Goal: Check status: Check status

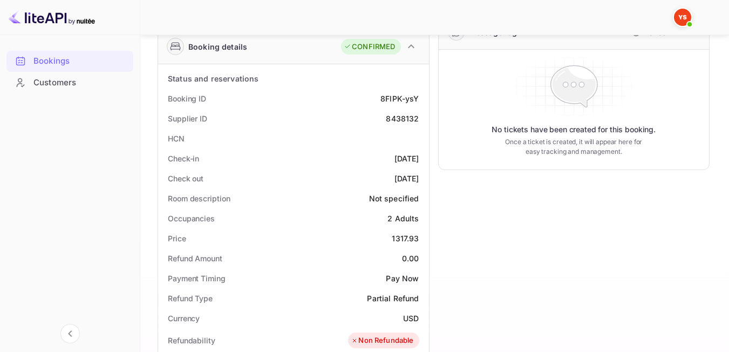
scroll to position [4, 0]
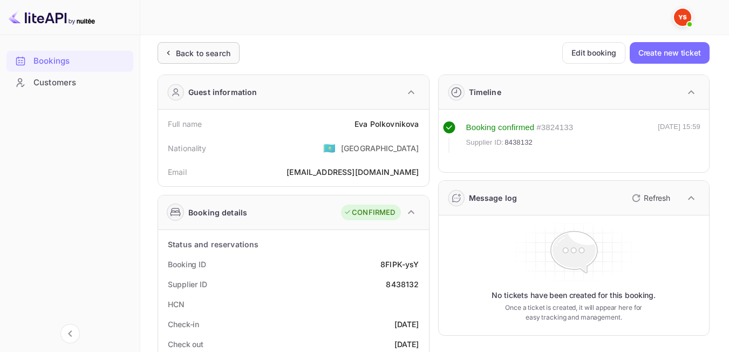
click at [192, 57] on div "Back to search" at bounding box center [203, 52] width 54 height 11
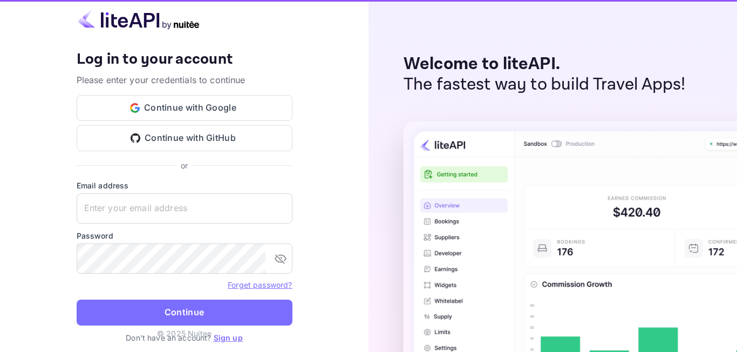
type input "[EMAIL_ADDRESS][DOMAIN_NAME]"
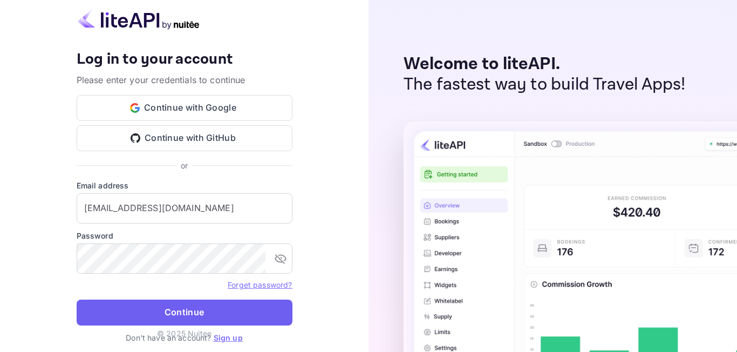
click at [172, 313] on button "Continue" at bounding box center [185, 312] width 216 height 26
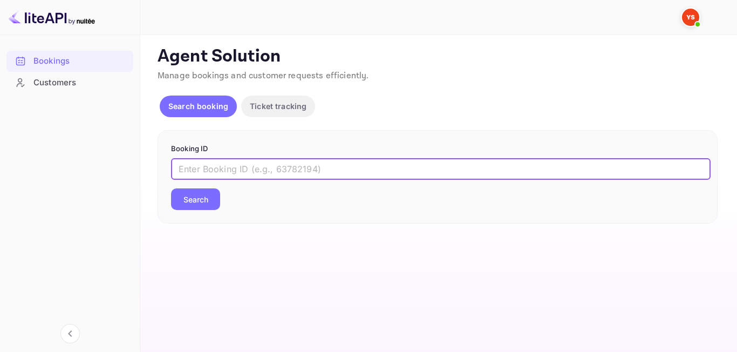
paste input "8345433"
type input "8345433"
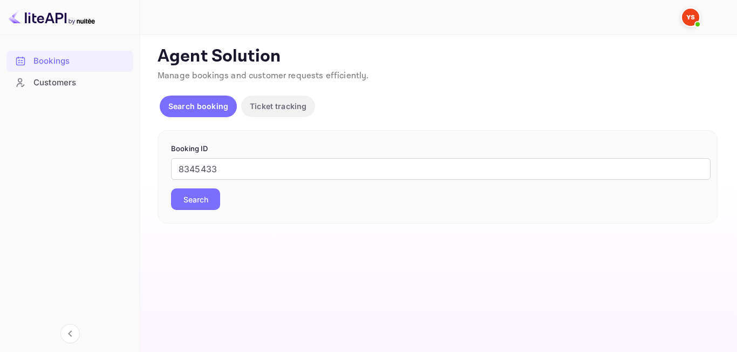
click at [194, 199] on button "Search" at bounding box center [195, 199] width 49 height 22
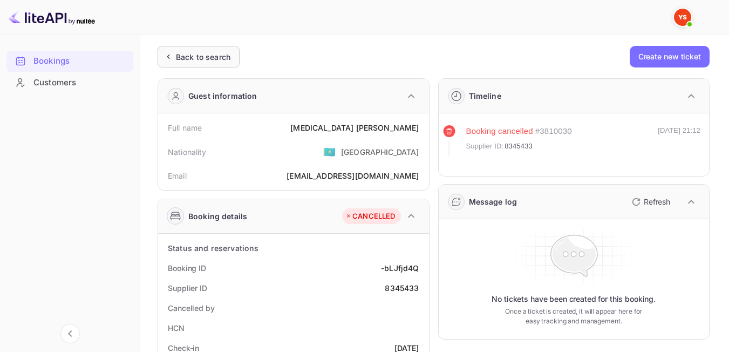
click at [190, 52] on div "Back to search" at bounding box center [203, 56] width 54 height 11
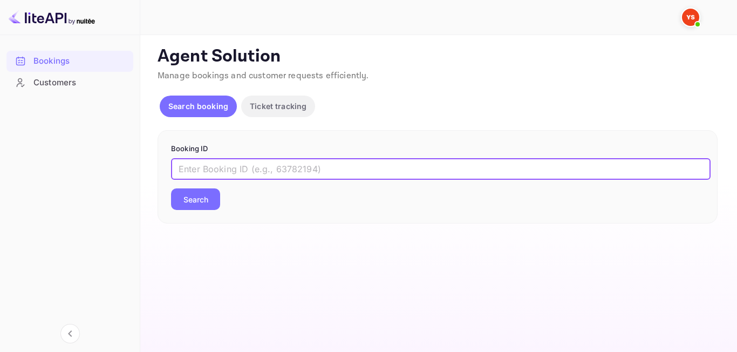
paste input "8605939"
type input "8605939"
click at [202, 201] on button "Search" at bounding box center [195, 199] width 49 height 22
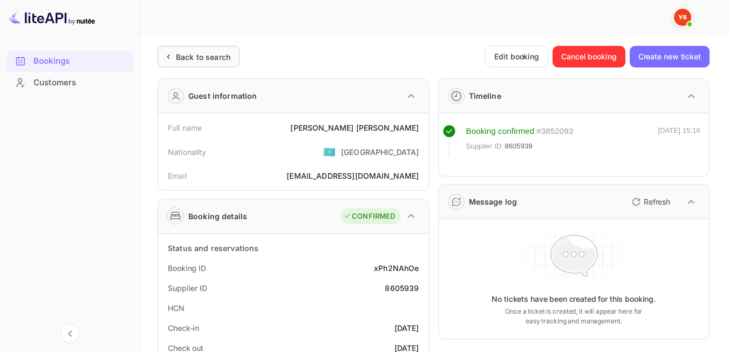
click at [214, 58] on div "Back to search" at bounding box center [203, 56] width 54 height 11
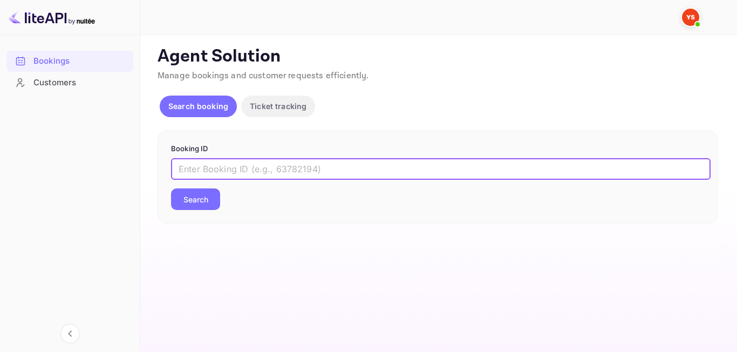
paste input "13944533847"
type input "13944533847"
click at [190, 201] on button "Search" at bounding box center [195, 199] width 49 height 22
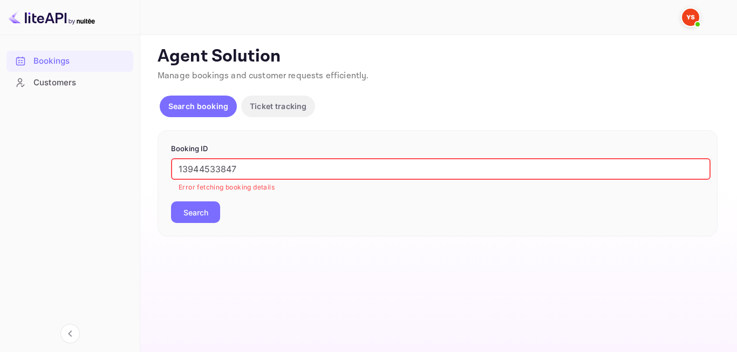
drag, startPoint x: 270, startPoint y: 173, endPoint x: 114, endPoint y: 173, distance: 155.9
click at [114, 173] on div "Bookings Customers Now you can check your travel website directly from the link…" at bounding box center [368, 176] width 737 height 352
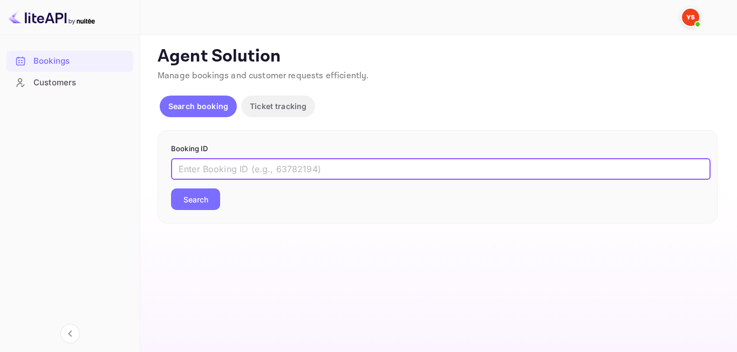
paste input "9314538"
type input "9314538"
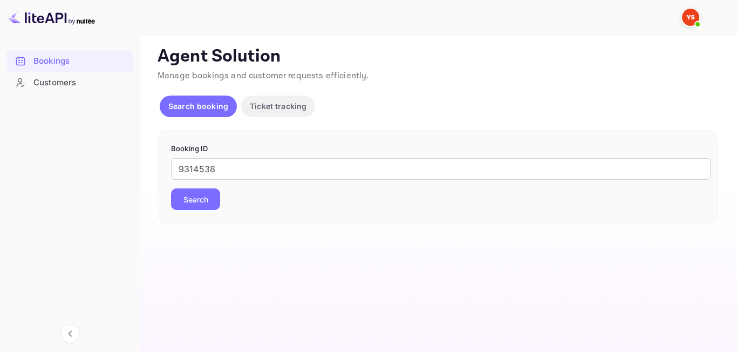
click at [200, 199] on button "Search" at bounding box center [195, 199] width 49 height 22
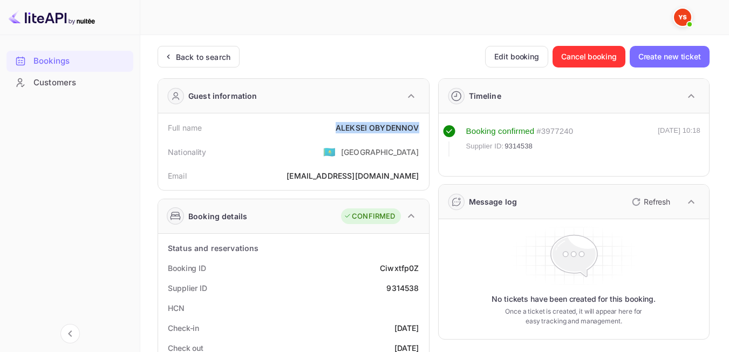
drag, startPoint x: 339, startPoint y: 132, endPoint x: 414, endPoint y: 133, distance: 75.0
click at [420, 135] on div "Full name [PERSON_NAME]" at bounding box center [293, 128] width 262 height 20
click at [332, 160] on div "Nationality 🇰🇿 [DEMOGRAPHIC_DATA]" at bounding box center [293, 152] width 262 height 28
